Goal: Information Seeking & Learning: Learn about a topic

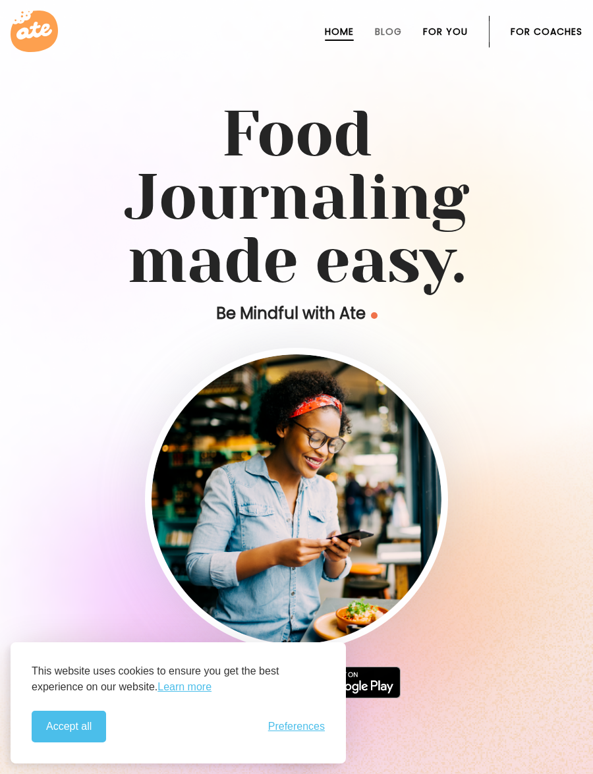
click at [444, 31] on link "For You" at bounding box center [445, 31] width 45 height 11
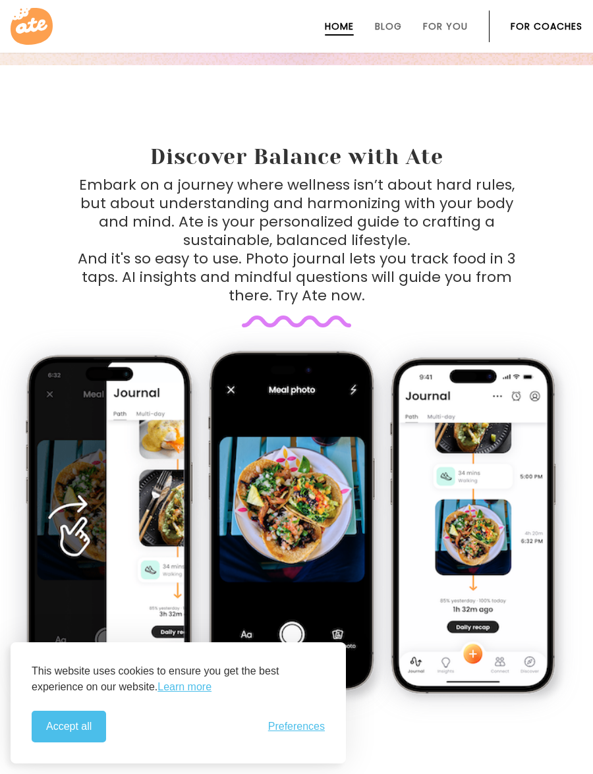
scroll to position [728, 0]
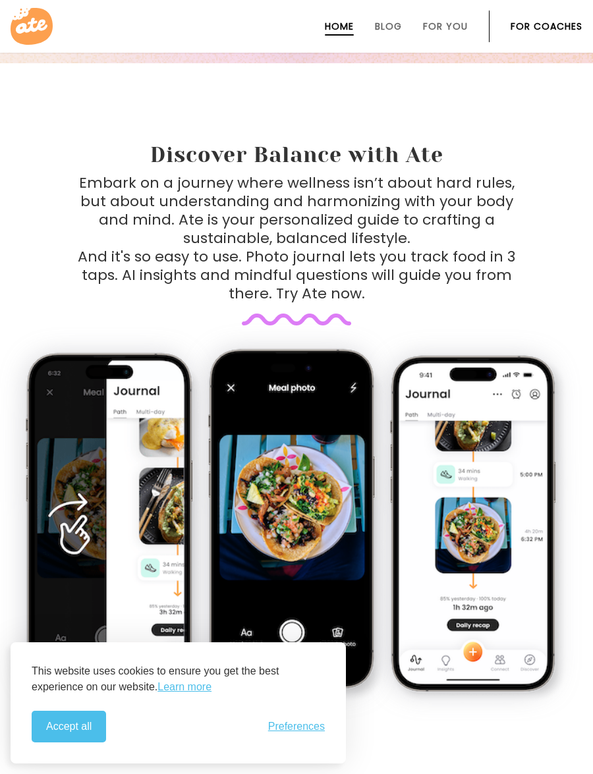
click at [178, 196] on p "Embark on a journey where wellness isn’t about hard rules, but about understand…" at bounding box center [297, 238] width 438 height 129
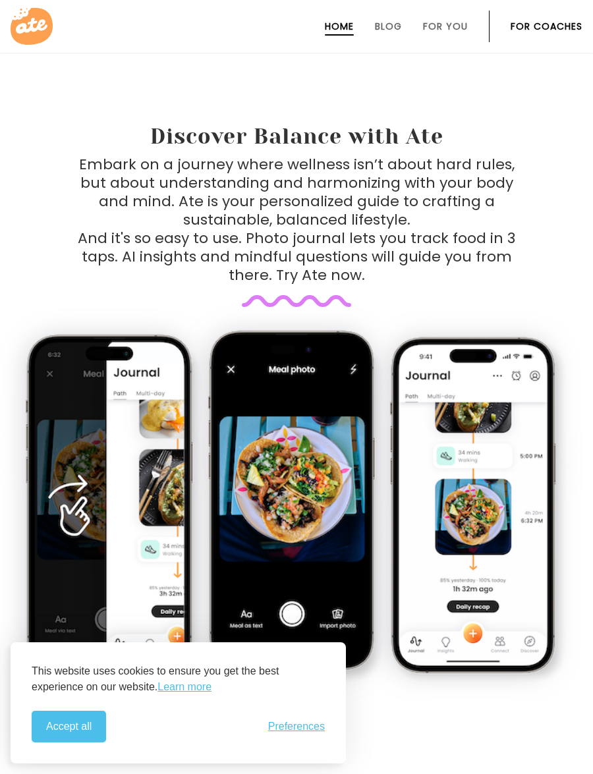
scroll to position [747, 0]
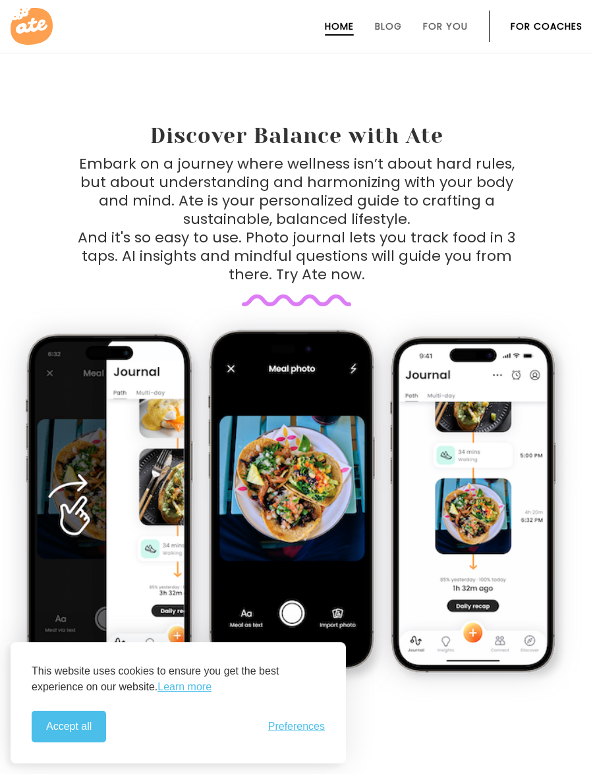
click at [397, 565] on img at bounding box center [479, 509] width 180 height 351
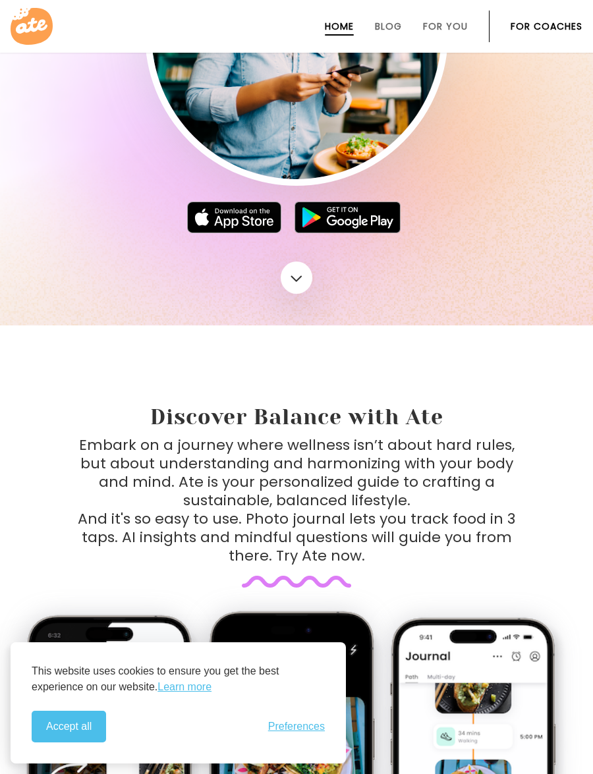
scroll to position [0, 0]
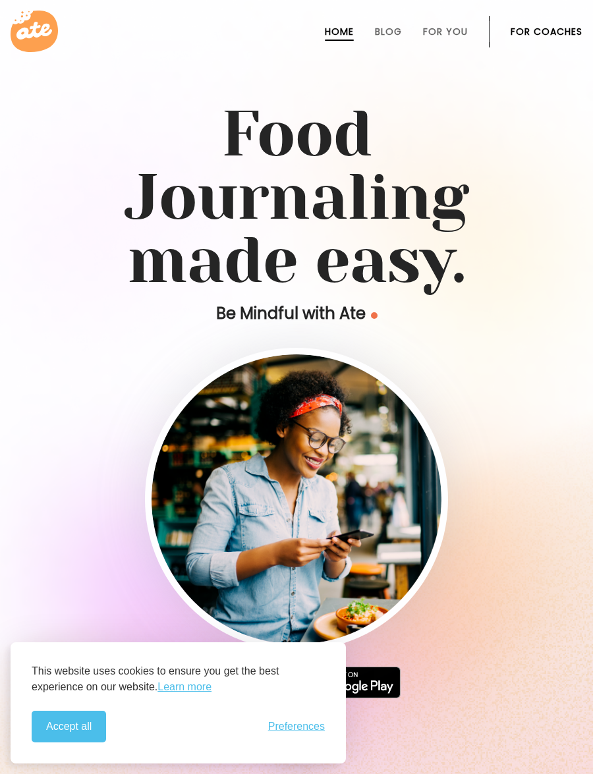
click at [386, 41] on li "Blog" at bounding box center [388, 32] width 27 height 32
click at [455, 34] on link "For You" at bounding box center [445, 31] width 45 height 11
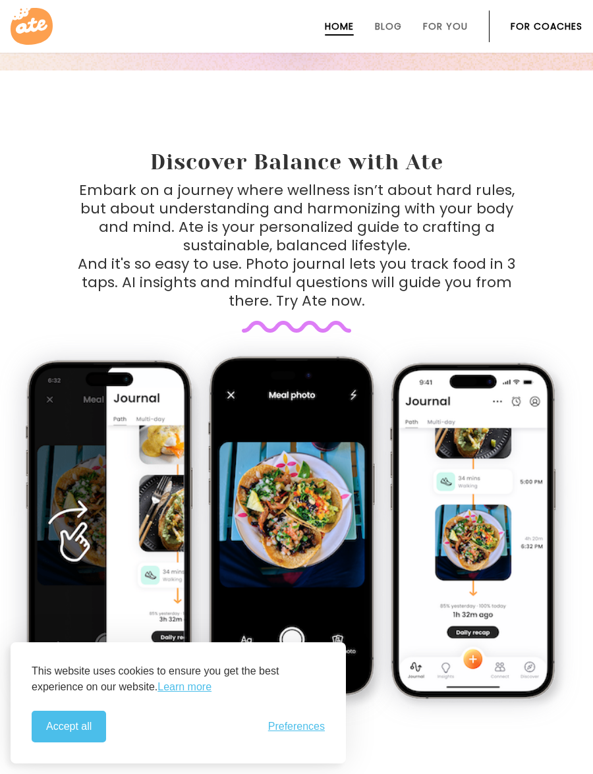
scroll to position [728, 0]
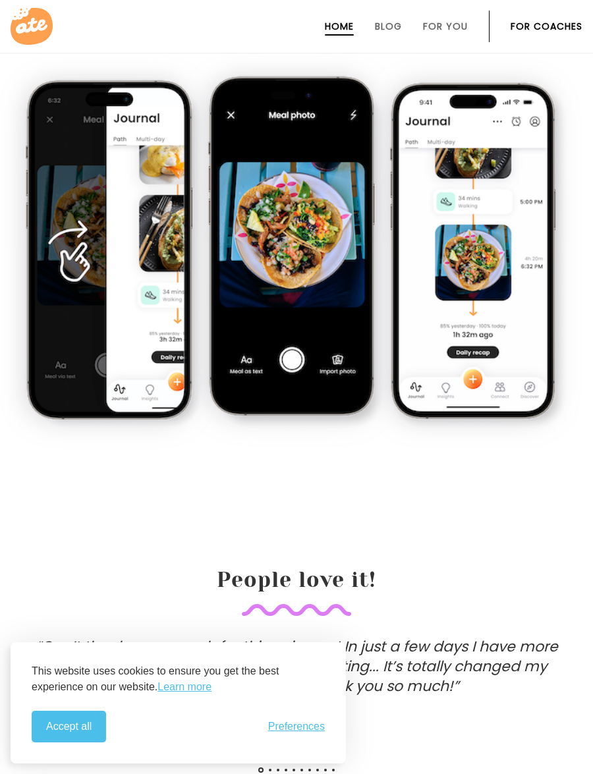
click at [247, 318] on img at bounding box center [297, 252] width 180 height 357
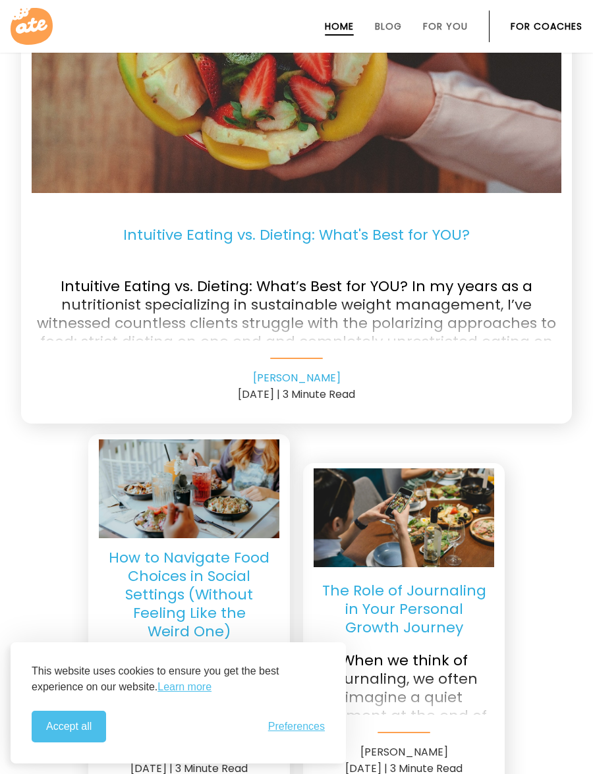
scroll to position [3008, 0]
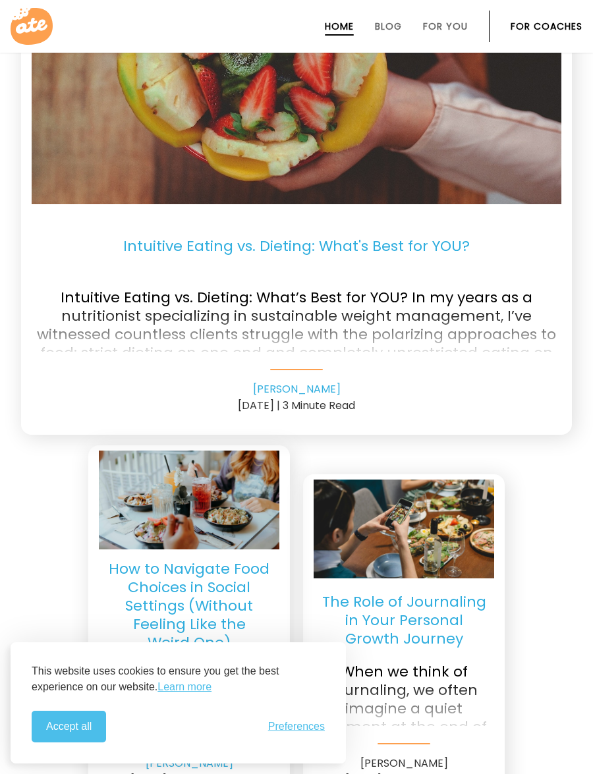
click at [324, 328] on div at bounding box center [297, 332] width 530 height 53
